Goal: Task Accomplishment & Management: Use online tool/utility

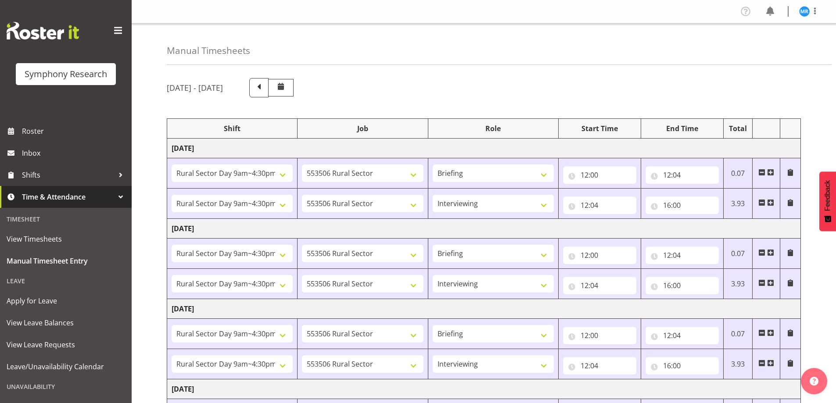
select select "81561"
select select "10587"
select select "81561"
select select "10587"
select select "47"
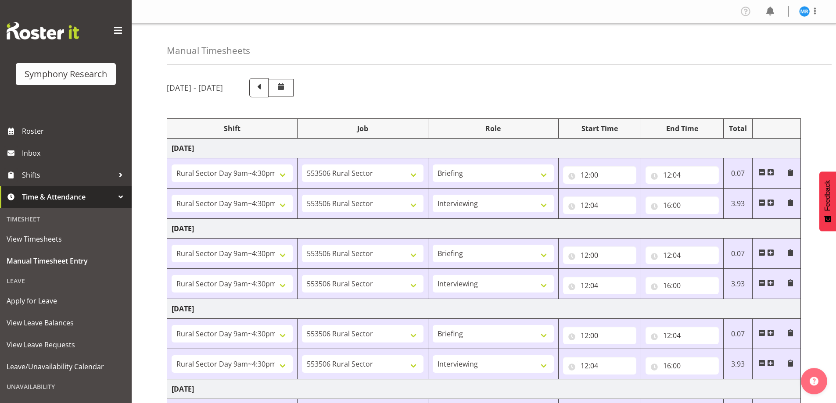
select select "81561"
select select "10587"
select select "81561"
select select "10587"
select select "47"
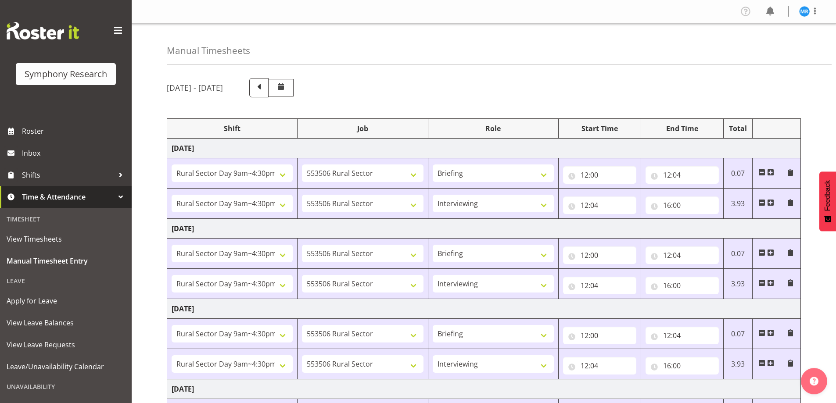
select select "81561"
select select "10587"
select select "81561"
select select "10587"
select select "47"
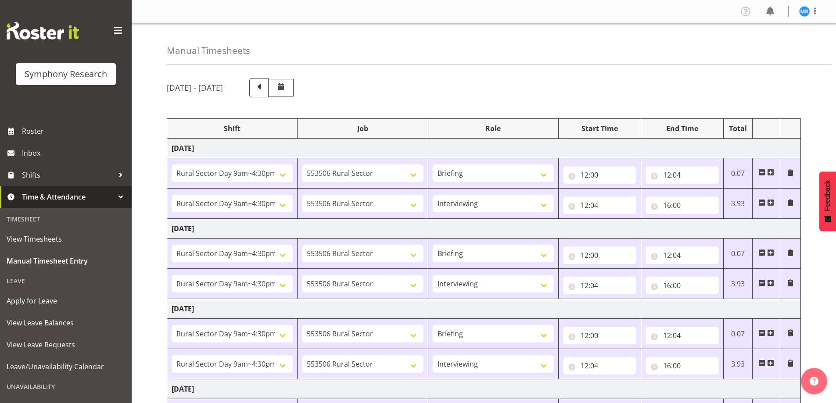
select select "81561"
select select "10587"
select select "47"
select select "81561"
select select "10587"
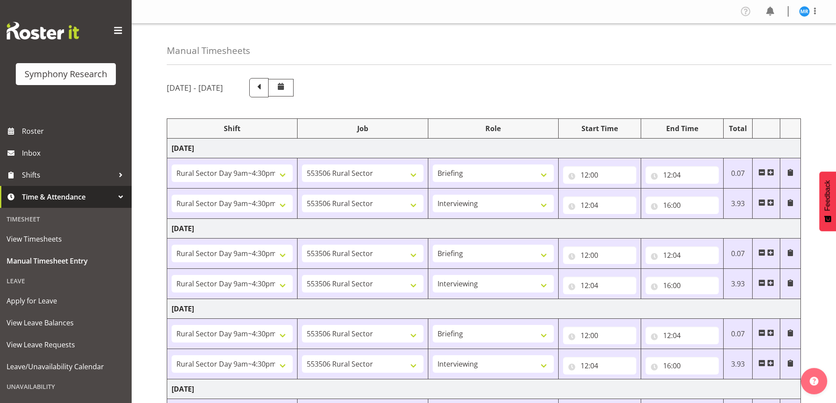
select select "47"
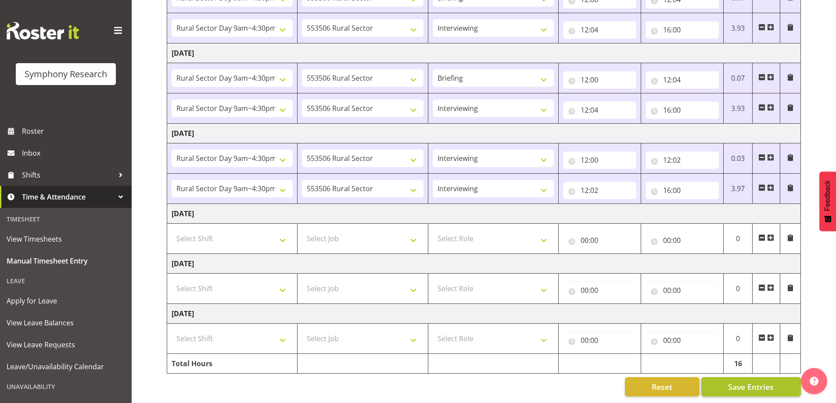
scroll to position [262, 0]
click at [728, 378] on button "Save Entries" at bounding box center [751, 386] width 100 height 19
click at [743, 382] on span "Save Entries" at bounding box center [751, 386] width 46 height 11
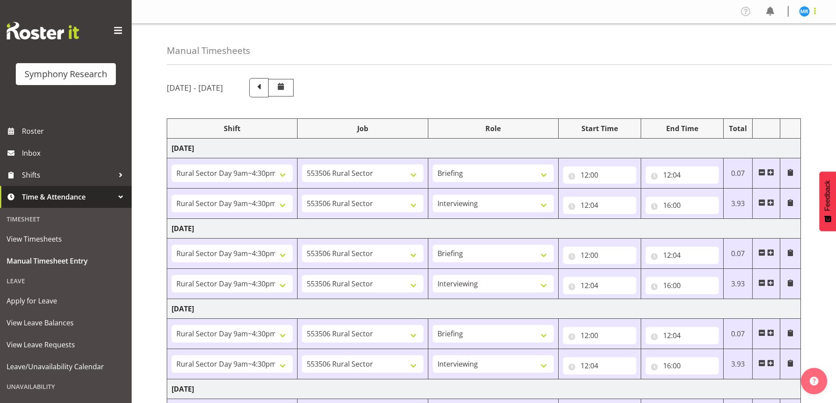
click at [816, 11] on span at bounding box center [814, 11] width 11 height 11
click at [783, 44] on link "Log Out" at bounding box center [778, 46] width 84 height 16
